Goal: Task Accomplishment & Management: Manage account settings

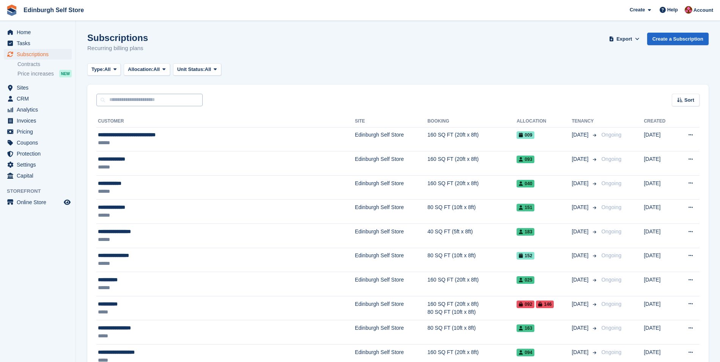
click at [121, 98] on input "text" at bounding box center [149, 100] width 106 height 13
type input "*****"
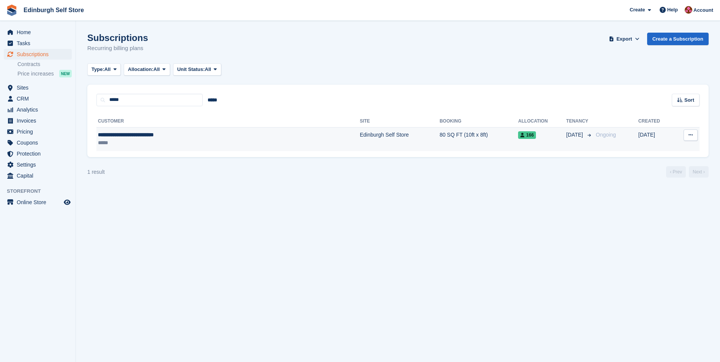
click at [360, 131] on td "Edinburgh Self Store" at bounding box center [400, 139] width 80 height 24
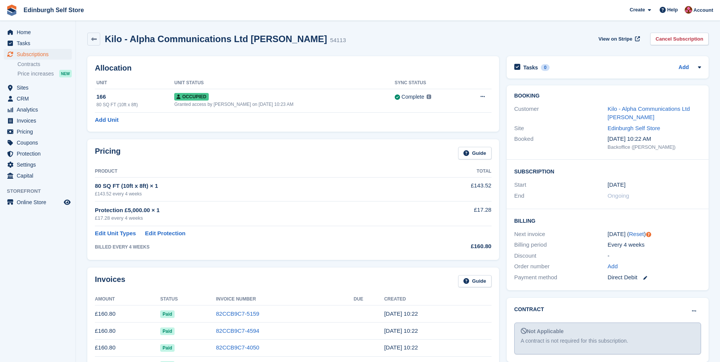
click at [230, 309] on td "82CCB9C7-5159" at bounding box center [285, 314] width 138 height 17
click at [231, 313] on link "82CCB9C7-5159" at bounding box center [237, 314] width 43 height 6
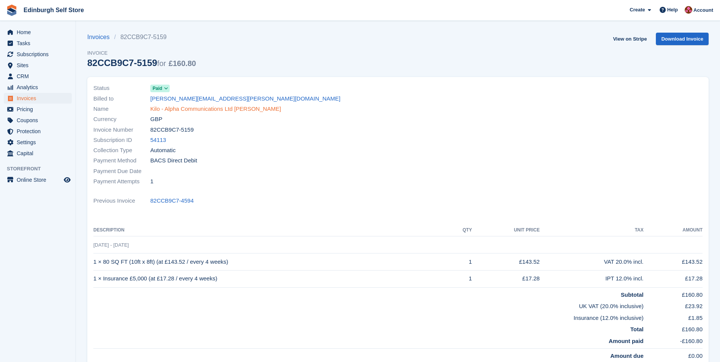
click at [211, 108] on link "Kilo - Alpha Communications Ltd [PERSON_NAME]" at bounding box center [215, 109] width 131 height 9
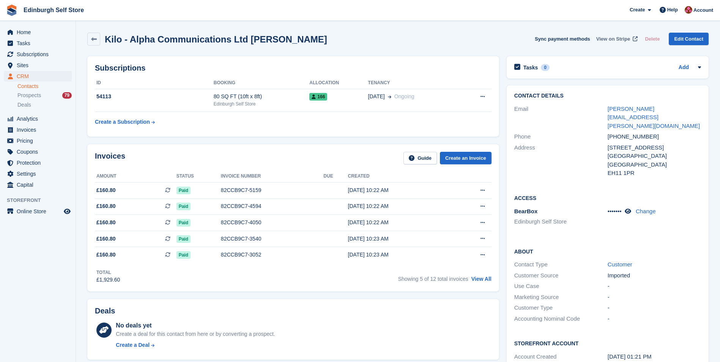
click at [611, 39] on span "View on Stripe" at bounding box center [614, 39] width 34 height 8
click at [233, 186] on div "82CCB9C7-5159" at bounding box center [272, 190] width 103 height 8
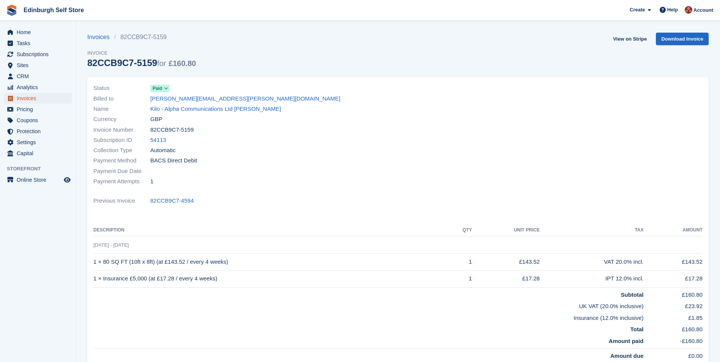
click at [39, 97] on span "Invoices" at bounding box center [40, 98] width 46 height 11
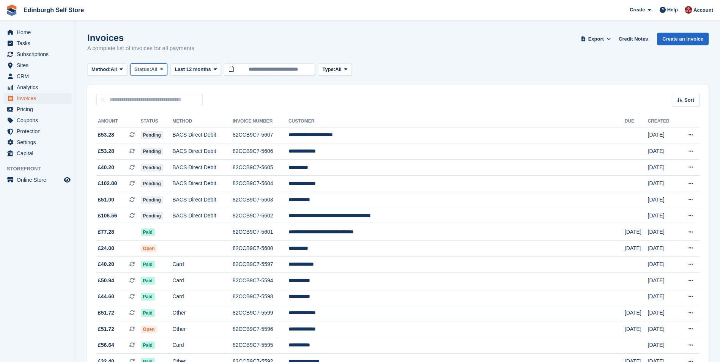
click at [165, 70] on span at bounding box center [162, 69] width 6 height 6
click at [159, 129] on link "Open" at bounding box center [167, 129] width 66 height 14
